Goal: Complete application form

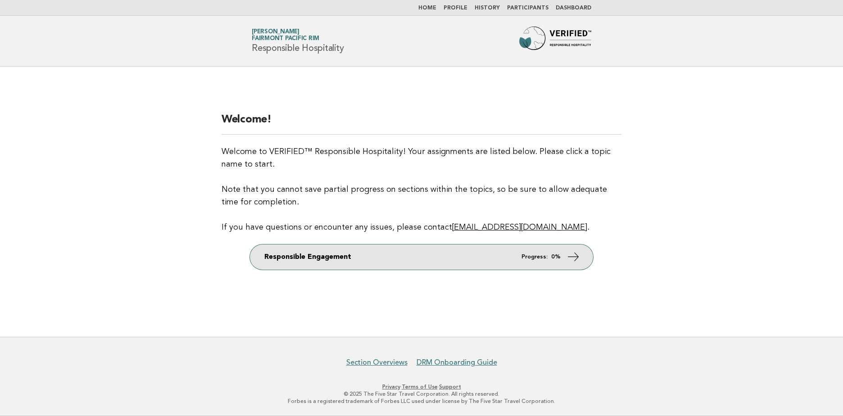
click at [496, 262] on link "Responsible Engagement Progress: 0%" at bounding box center [421, 256] width 343 height 25
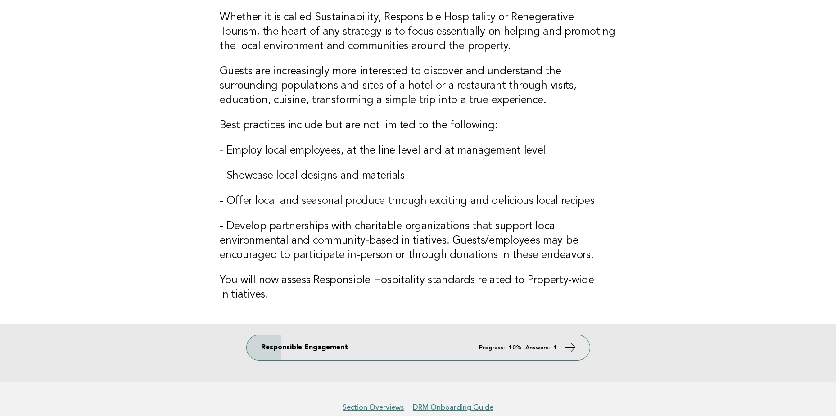
scroll to position [90, 0]
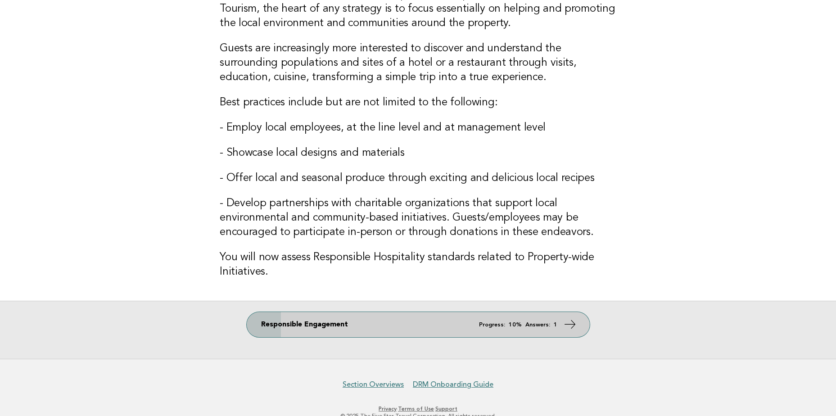
click at [523, 330] on link "Responsible Engagement Progress: 10% Answers: 1" at bounding box center [418, 324] width 343 height 25
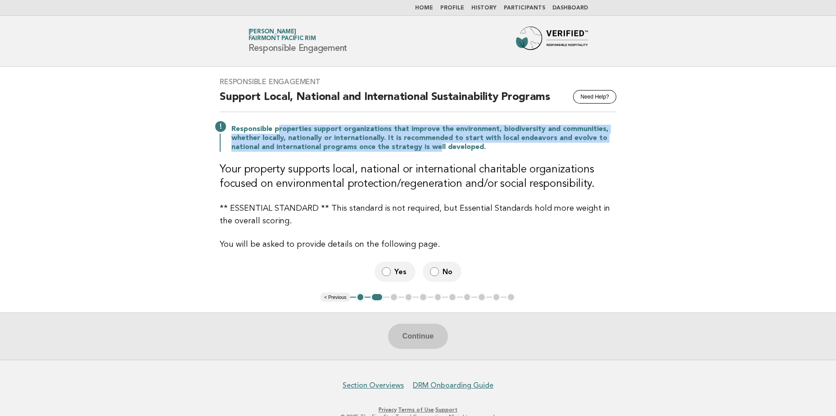
drag, startPoint x: 275, startPoint y: 131, endPoint x: 433, endPoint y: 144, distance: 158.0
click at [433, 144] on p "Responsible properties support organizations that improve the environment, biod…" at bounding box center [423, 138] width 385 height 27
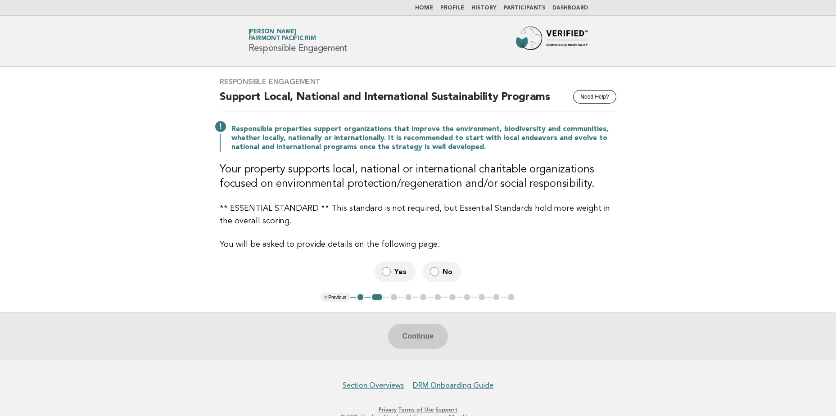
click at [314, 173] on h3 "Your property supports local, national or international charitable organization…" at bounding box center [418, 176] width 397 height 29
drag, startPoint x: 298, startPoint y: 170, endPoint x: 417, endPoint y: 171, distance: 119.3
click at [417, 171] on h3 "Your property supports local, national or international charitable organization…" at bounding box center [418, 176] width 397 height 29
drag, startPoint x: 417, startPoint y: 171, endPoint x: 382, endPoint y: 171, distance: 35.1
click at [382, 171] on h3 "Your property supports local, national or international charitable organization…" at bounding box center [418, 176] width 397 height 29
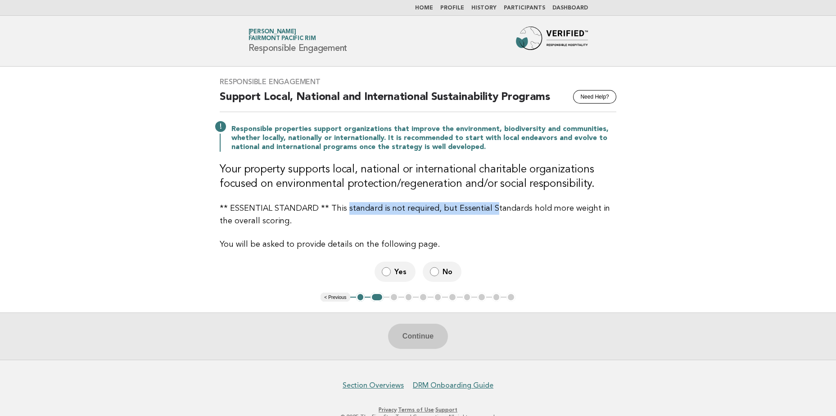
drag, startPoint x: 344, startPoint y: 210, endPoint x: 487, endPoint y: 209, distance: 143.1
click at [487, 209] on p "** ESSENTIAL STANDARD ** This standard is not required, but Essential Standards…" at bounding box center [418, 214] width 397 height 25
drag, startPoint x: 487, startPoint y: 209, endPoint x: 378, endPoint y: 208, distance: 108.9
click at [378, 208] on p "** ESSENTIAL STANDARD ** This standard is not required, but Essential Standards…" at bounding box center [418, 214] width 397 height 25
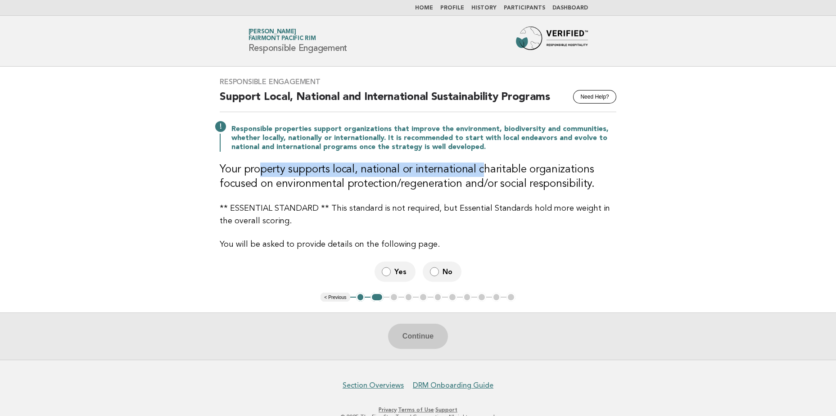
drag, startPoint x: 261, startPoint y: 169, endPoint x: 476, endPoint y: 164, distance: 215.6
click at [476, 164] on h3 "Your property supports local, national or international charitable organization…" at bounding box center [418, 176] width 397 height 29
drag, startPoint x: 476, startPoint y: 164, endPoint x: 374, endPoint y: 166, distance: 101.7
click at [374, 166] on h3 "Your property supports local, national or international charitable organization…" at bounding box center [418, 176] width 397 height 29
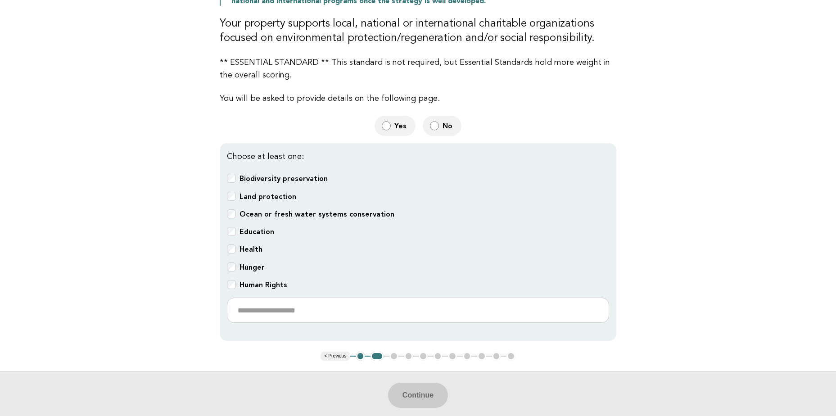
scroll to position [180, 0]
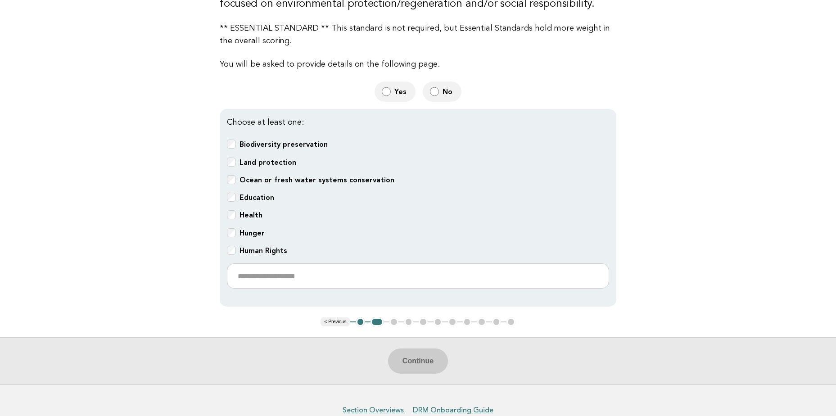
click at [277, 182] on b "Ocean or fresh water systems conservation" at bounding box center [316, 180] width 155 height 9
click at [269, 270] on input "text" at bounding box center [418, 275] width 382 height 25
drag, startPoint x: 345, startPoint y: 270, endPoint x: 166, endPoint y: 269, distance: 179.1
click at [166, 269] on main "Responsible Engagement Need Help? Support Local, National and International Sus…" at bounding box center [418, 136] width 836 height 498
paste input "text"
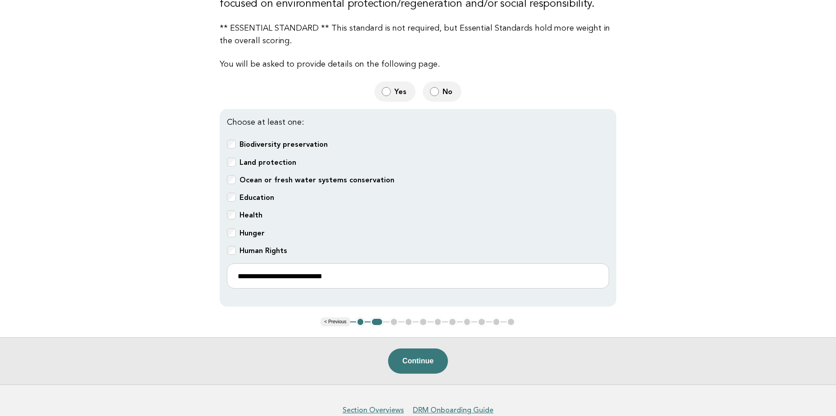
click at [167, 227] on main "Responsible Engagement Need Help? Support Local, National and International Sus…" at bounding box center [418, 136] width 836 height 498
click at [150, 246] on main "Responsible Engagement Need Help? Support Local, National and International Sus…" at bounding box center [418, 136] width 836 height 498
click at [275, 246] on b "Human Rights" at bounding box center [263, 250] width 48 height 9
click at [402, 268] on input "**********" at bounding box center [418, 275] width 382 height 25
paste input "**********"
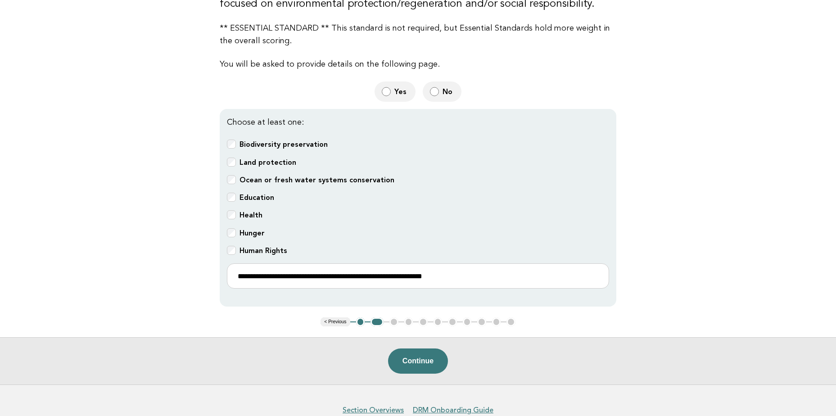
click at [247, 211] on b "Health" at bounding box center [250, 215] width 23 height 9
click at [485, 280] on input "**********" at bounding box center [418, 275] width 382 height 25
type input "**********"
click at [420, 352] on button "Continue" at bounding box center [418, 360] width 60 height 25
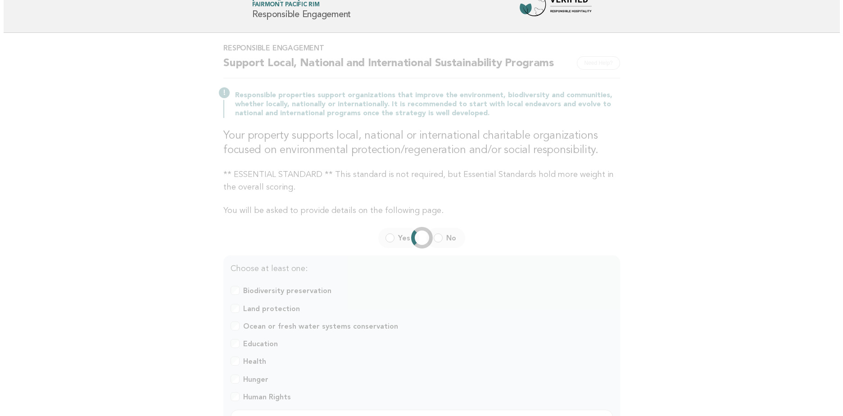
scroll to position [0, 0]
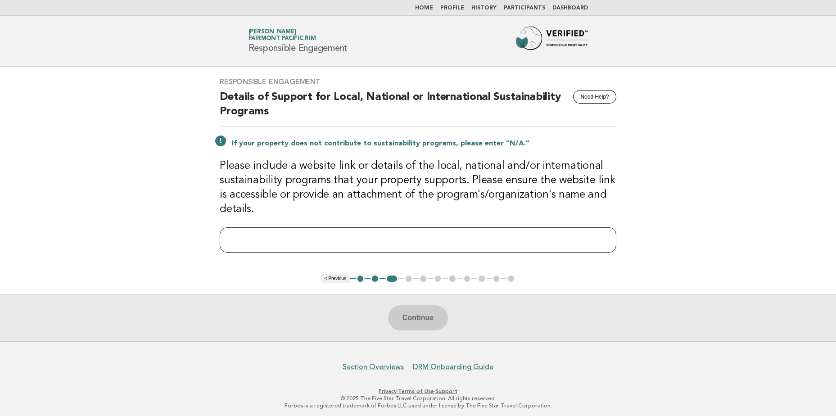
click at [346, 240] on input "text" at bounding box center [418, 239] width 397 height 25
paste input "**********"
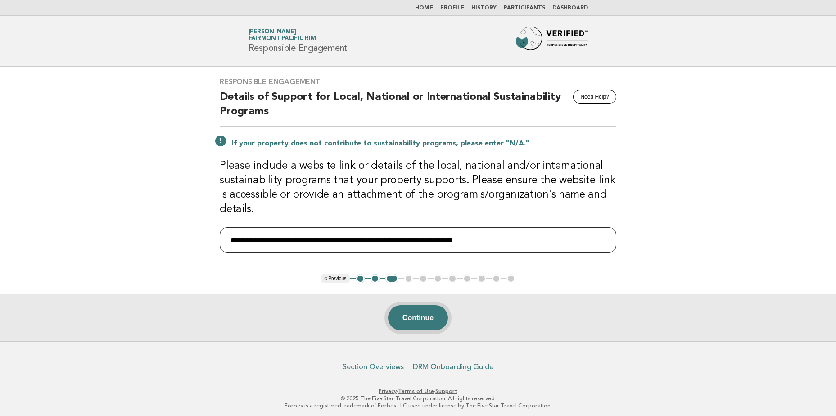
type input "**********"
click at [420, 327] on button "Continue" at bounding box center [418, 317] width 60 height 25
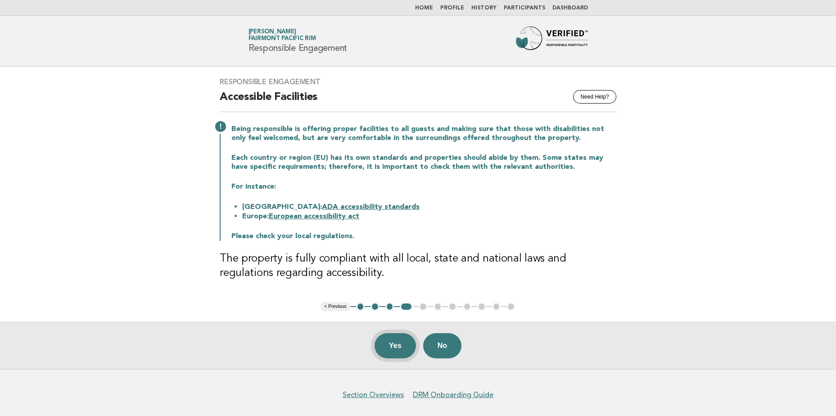
click at [394, 339] on button "Yes" at bounding box center [394, 345] width 41 height 25
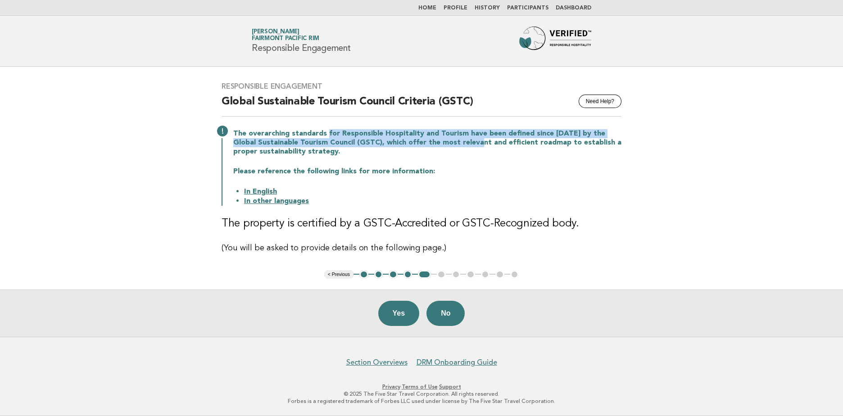
drag, startPoint x: 357, startPoint y: 133, endPoint x: 456, endPoint y: 140, distance: 99.8
click at [456, 140] on p "The overarching standards for Responsible Hospitality and Tourism have been def…" at bounding box center [427, 142] width 388 height 27
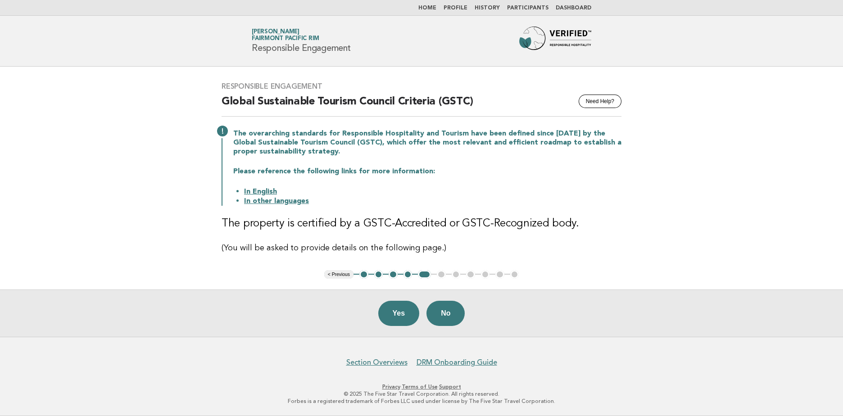
click at [356, 174] on p "Please reference the following links for more information:" at bounding box center [427, 171] width 388 height 9
drag, startPoint x: 361, startPoint y: 223, endPoint x: 442, endPoint y: 225, distance: 81.1
click at [442, 225] on h3 "The property is certified by a GSTC-Accredited or GSTC-Recognized body." at bounding box center [421, 223] width 400 height 14
copy h3 "GSTC-Accredited"
click at [393, 318] on button "Yes" at bounding box center [398, 313] width 41 height 25
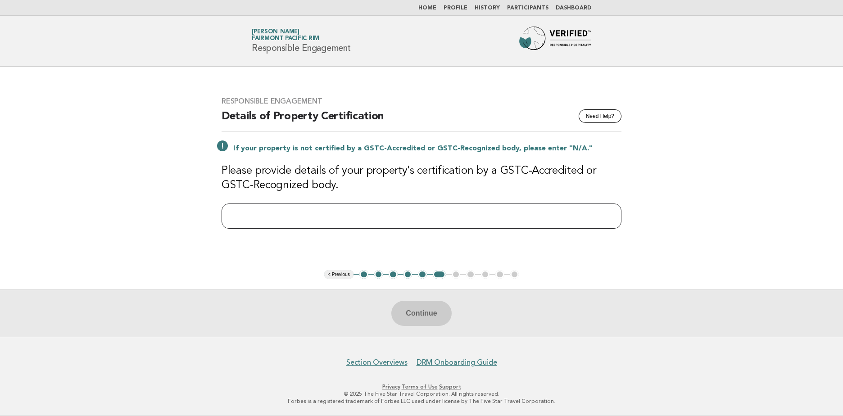
click at [376, 215] on input "text" at bounding box center [421, 215] width 400 height 25
paste input "**********"
type input "**********"
click at [385, 195] on div "**********" at bounding box center [421, 168] width 421 height 164
click at [311, 219] on input "**********" at bounding box center [421, 215] width 400 height 25
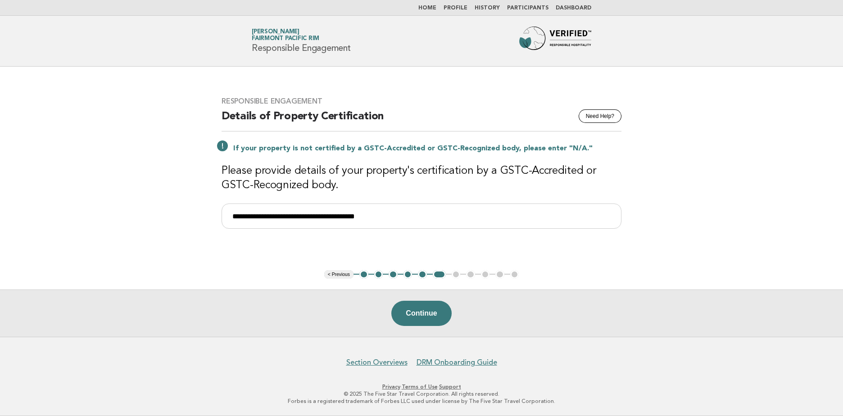
click at [410, 187] on h3 "Please provide details of your property's certification by a GSTC-Accredited or…" at bounding box center [421, 178] width 400 height 29
click at [438, 315] on button "Continue" at bounding box center [421, 313] width 60 height 25
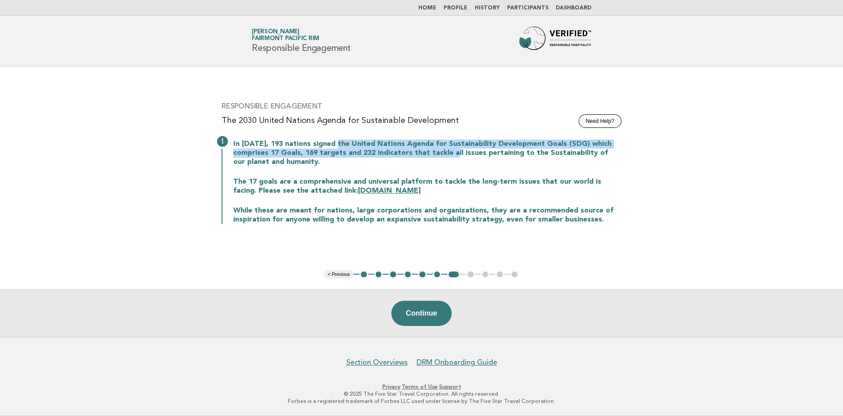
drag, startPoint x: 361, startPoint y: 149, endPoint x: 447, endPoint y: 149, distance: 85.5
click at [447, 149] on p "In [DATE], 193 nations signed the United Nations Agenda for Sustainability Deve…" at bounding box center [427, 153] width 388 height 27
drag, startPoint x: 447, startPoint y: 149, endPoint x: 388, endPoint y: 154, distance: 59.2
click at [388, 154] on p "In [DATE], 193 nations signed the United Nations Agenda for Sustainability Deve…" at bounding box center [427, 153] width 388 height 27
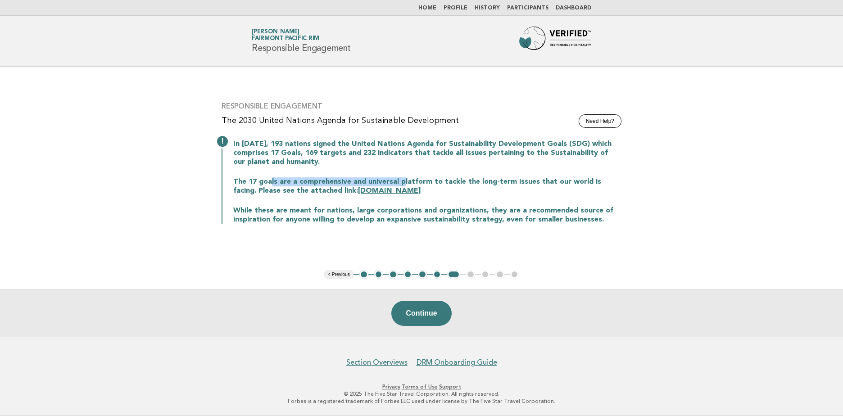
drag, startPoint x: 270, startPoint y: 179, endPoint x: 402, endPoint y: 180, distance: 131.9
click at [402, 180] on p "The 17 goals are a comprehensive and universal platform to tackle the long-term…" at bounding box center [427, 186] width 388 height 18
drag, startPoint x: 320, startPoint y: 209, endPoint x: 446, endPoint y: 215, distance: 126.6
click at [446, 215] on p "While these are meant for nations, large corporations and organizations, they a…" at bounding box center [427, 215] width 388 height 18
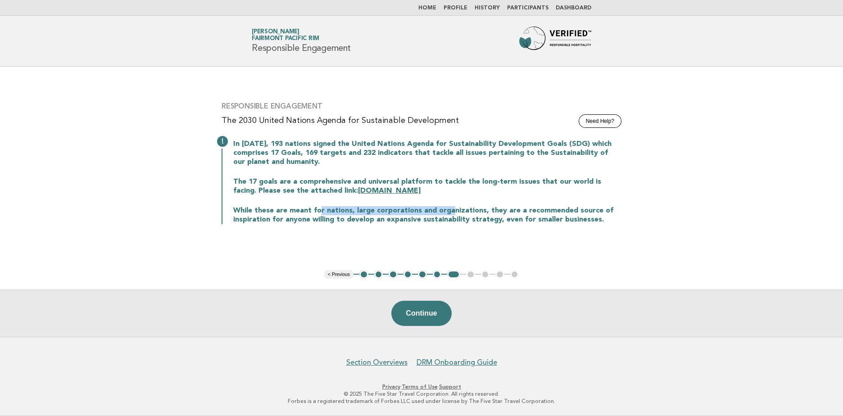
click at [446, 215] on p "While these are meant for nations, large corporations and organizations, they a…" at bounding box center [427, 215] width 388 height 18
click at [421, 321] on button "Continue" at bounding box center [421, 313] width 60 height 25
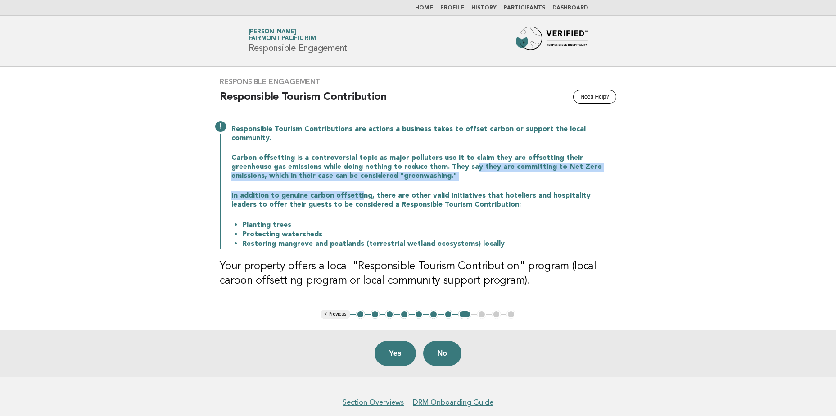
drag, startPoint x: 432, startPoint y: 156, endPoint x: 359, endPoint y: 188, distance: 79.0
click at [359, 188] on div "Responsible Tourism Contributions are actions a business takes to offset carbon…" at bounding box center [418, 186] width 397 height 126
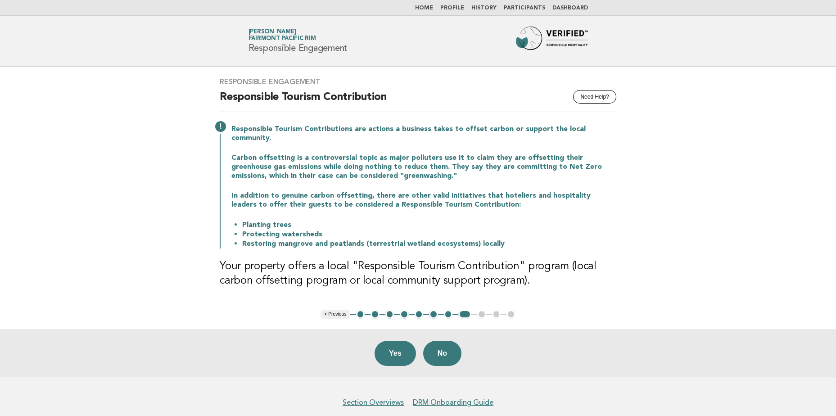
drag, startPoint x: 359, startPoint y: 188, endPoint x: 451, endPoint y: 188, distance: 91.8
click at [451, 191] on p "In addition to genuine carbon offsetting, there are other valid initiatives tha…" at bounding box center [423, 200] width 385 height 18
click at [397, 341] on button "Yes" at bounding box center [394, 353] width 41 height 25
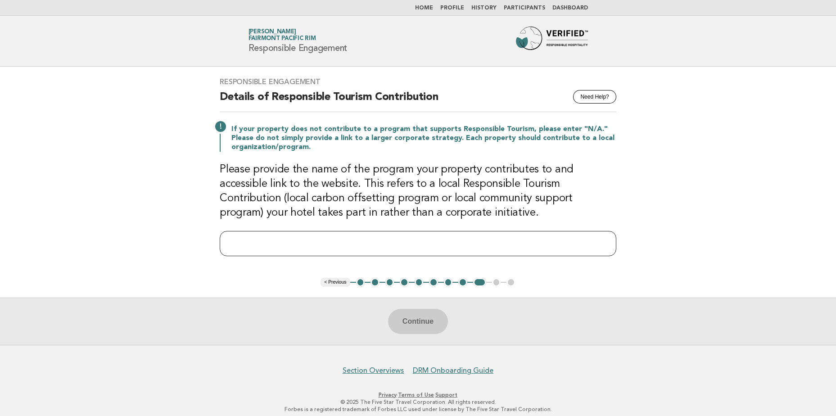
click at [375, 244] on input "text" at bounding box center [418, 243] width 397 height 25
type input "**********"
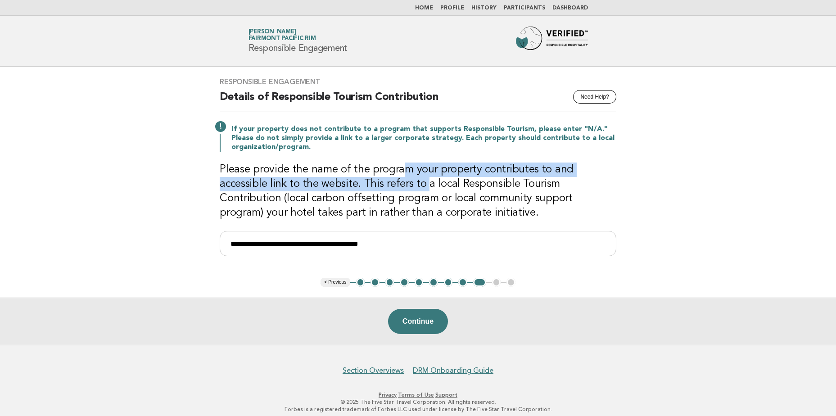
drag, startPoint x: 400, startPoint y: 173, endPoint x: 371, endPoint y: 187, distance: 32.2
click at [371, 187] on h3 "Please provide the name of the program your property contributes to and accessi…" at bounding box center [418, 191] width 397 height 58
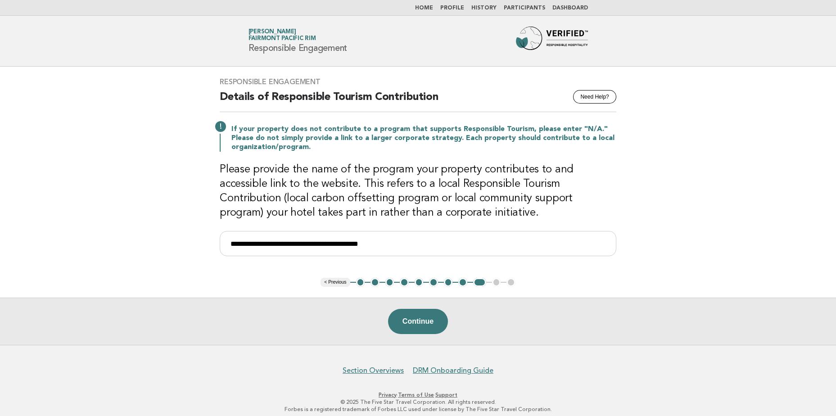
drag, startPoint x: 371, startPoint y: 187, endPoint x: 323, endPoint y: 183, distance: 48.3
click at [321, 176] on h3 "Please provide the name of the program your property contributes to and accessi…" at bounding box center [418, 191] width 397 height 58
click at [338, 283] on button "< Previous" at bounding box center [334, 282] width 29 height 9
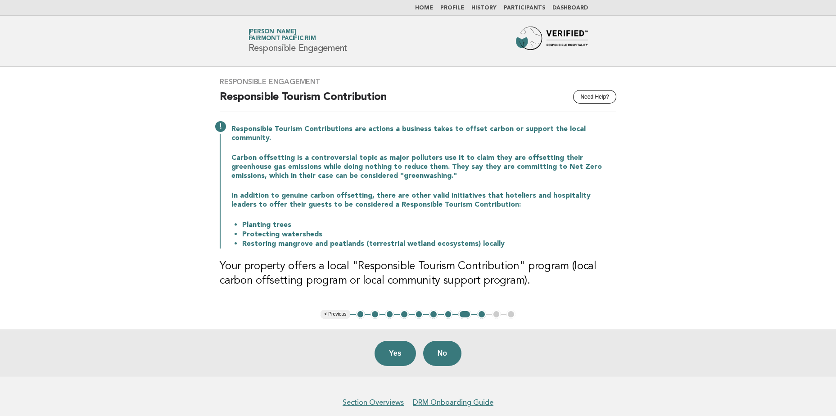
click at [535, 259] on h3 "Your property offers a local "Responsible Tourism Contribution" program (local …" at bounding box center [418, 273] width 397 height 29
drag, startPoint x: 263, startPoint y: 186, endPoint x: 432, endPoint y: 181, distance: 169.3
click at [432, 181] on div "Responsible Tourism Contributions are actions a business takes to offset carbon…" at bounding box center [418, 186] width 397 height 126
drag, startPoint x: 432, startPoint y: 181, endPoint x: 303, endPoint y: 141, distance: 135.2
click at [303, 141] on div "Responsible Tourism Contributions are actions a business takes to offset carbon…" at bounding box center [418, 186] width 397 height 126
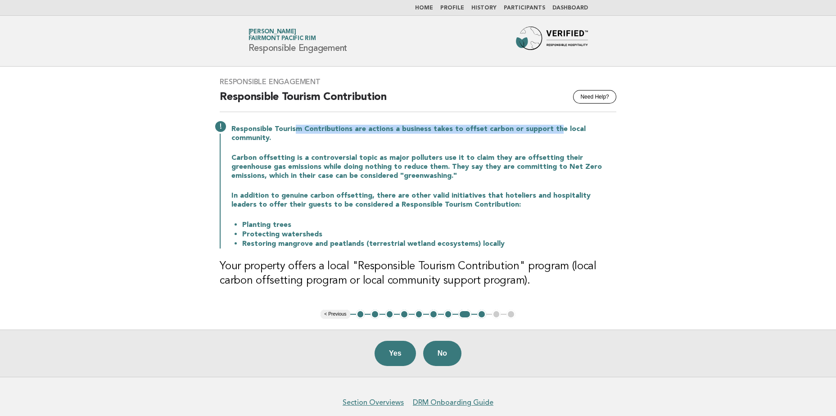
drag, startPoint x: 292, startPoint y: 126, endPoint x: 547, endPoint y: 131, distance: 255.7
click at [547, 131] on p "Responsible Tourism Contributions are actions a business takes to offset carbon…" at bounding box center [423, 134] width 385 height 18
click at [325, 153] on p "Carbon offsetting is a controversial topic as major polluters use it to claim t…" at bounding box center [423, 166] width 385 height 27
drag, startPoint x: 813, startPoint y: 197, endPoint x: 711, endPoint y: 219, distance: 104.1
click at [792, 199] on main "Responsible Engagement Need Help? Responsible Tourism Contribution Responsible …" at bounding box center [418, 222] width 836 height 310
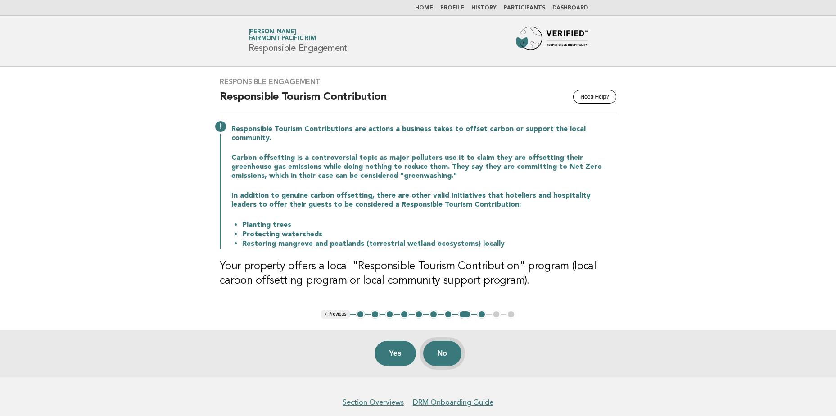
click at [454, 342] on button "No" at bounding box center [442, 353] width 38 height 25
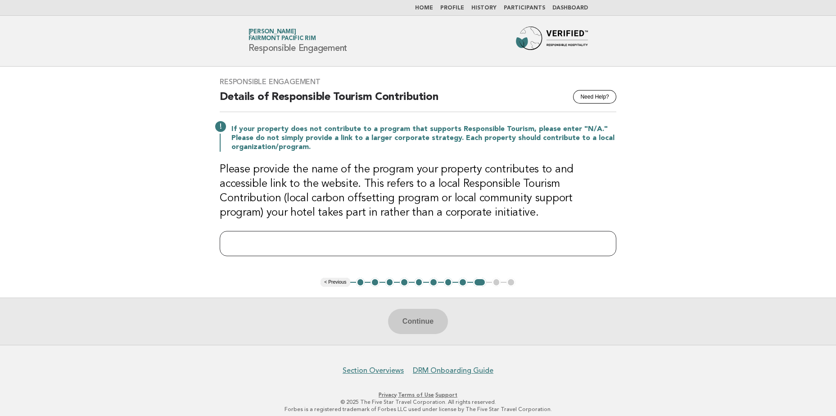
click at [447, 239] on input "text" at bounding box center [418, 243] width 397 height 25
type input "***"
click at [454, 193] on h3 "Please provide the name of the program your property contributes to and accessi…" at bounding box center [418, 191] width 397 height 58
click at [440, 321] on button "Continue" at bounding box center [418, 321] width 60 height 25
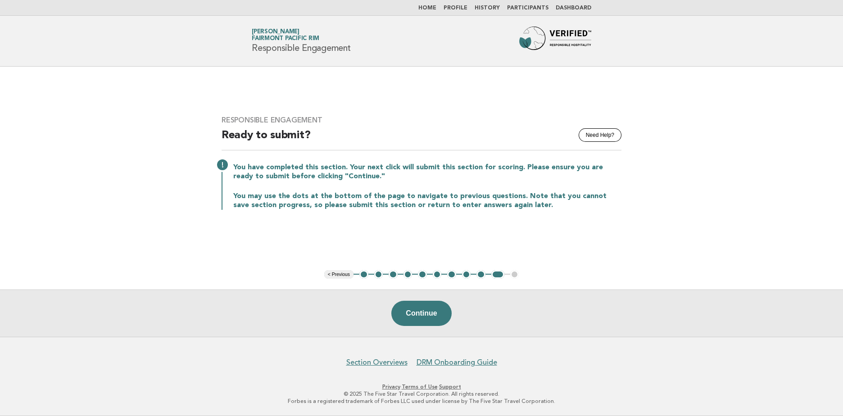
click at [472, 182] on div "You have completed this section. Your next click will submit this section for s…" at bounding box center [421, 185] width 400 height 49
